Goal: Task Accomplishment & Management: Manage account settings

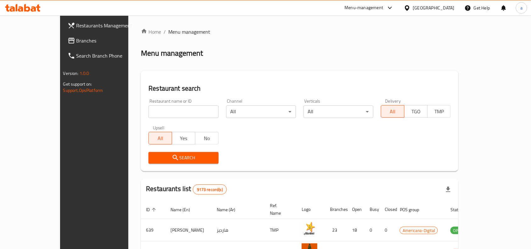
click at [76, 39] on span "Branches" at bounding box center [109, 41] width 67 height 8
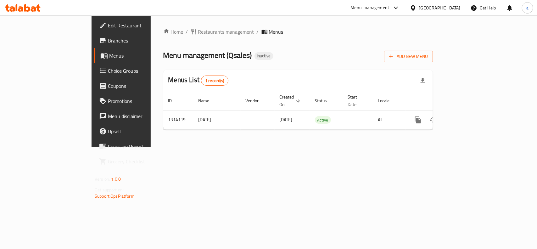
click at [198, 30] on span "Restaurants management" at bounding box center [226, 32] width 56 height 8
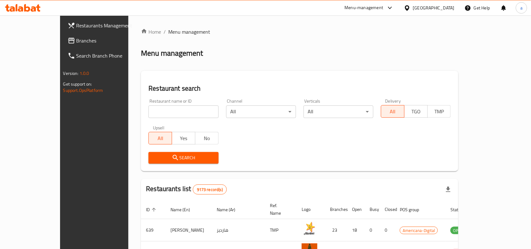
click at [148, 110] on input "search" at bounding box center [183, 111] width 70 height 13
paste input "706413"
type input "706413"
click button "Search" at bounding box center [183, 158] width 70 height 12
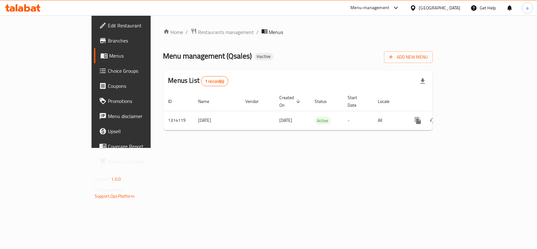
click at [108, 24] on span "Edit Restaurant" at bounding box center [142, 26] width 68 height 8
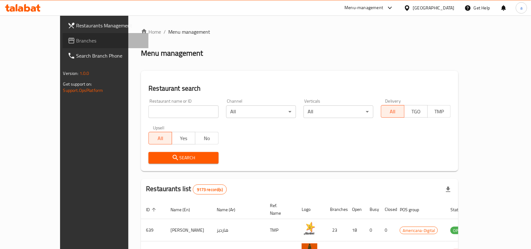
click at [76, 39] on span "Branches" at bounding box center [109, 41] width 67 height 8
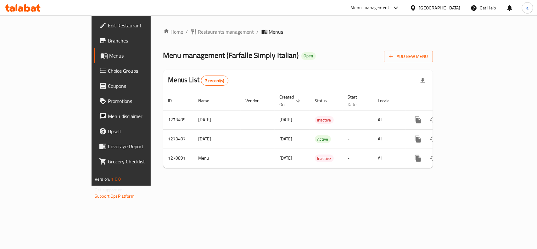
click at [198, 29] on span "Restaurants management" at bounding box center [226, 32] width 56 height 8
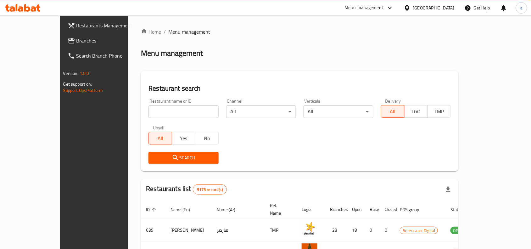
click at [148, 111] on input "search" at bounding box center [183, 111] width 70 height 13
paste input "689407"
type input "689407"
click button "Search" at bounding box center [183, 158] width 70 height 12
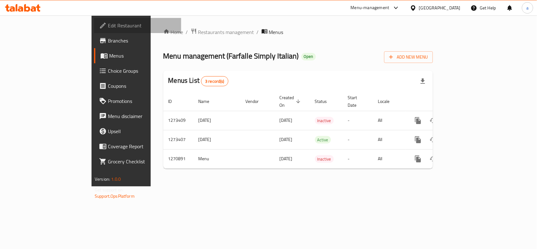
click at [108, 27] on span "Edit Restaurant" at bounding box center [142, 26] width 68 height 8
